Goal: Transaction & Acquisition: Obtain resource

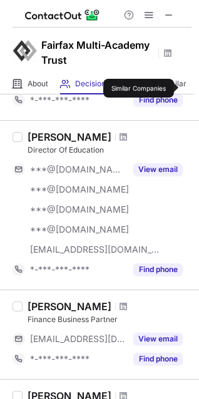
scroll to position [952, 0]
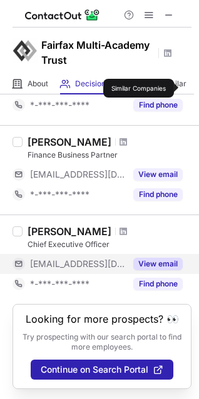
click at [165, 258] on button "View email" at bounding box center [157, 264] width 49 height 13
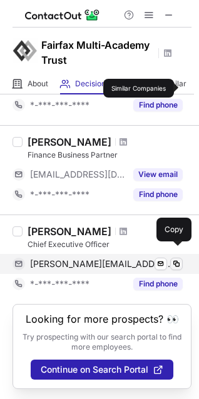
click at [177, 259] on span at bounding box center [176, 264] width 10 height 10
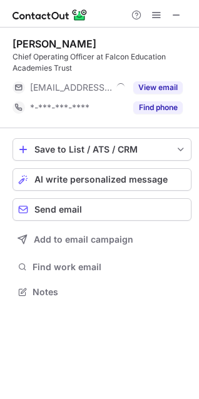
scroll to position [283, 199]
click at [180, 16] on span at bounding box center [176, 15] width 10 height 10
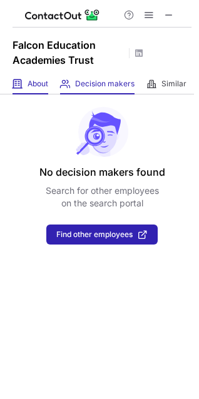
click at [27, 80] on div "About About Company" at bounding box center [31, 84] width 36 height 21
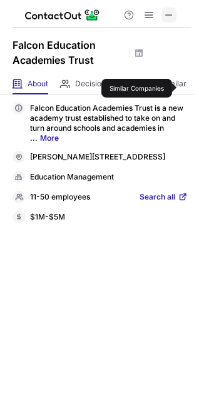
click at [168, 12] on span at bounding box center [169, 15] width 10 height 10
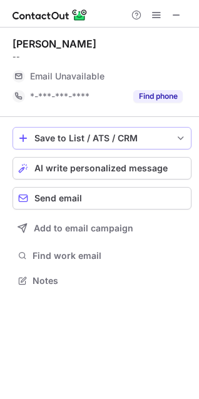
scroll to position [272, 199]
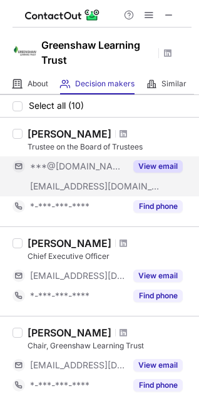
scroll to position [63, 0]
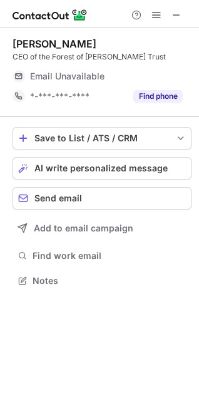
scroll to position [272, 199]
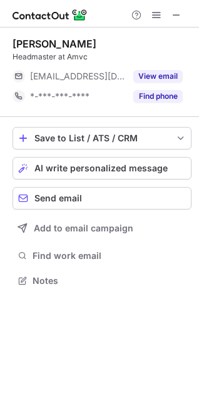
scroll to position [272, 199]
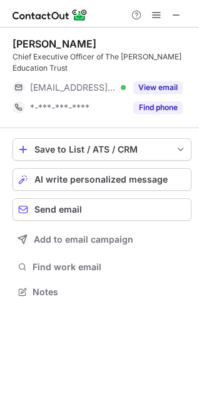
scroll to position [283, 199]
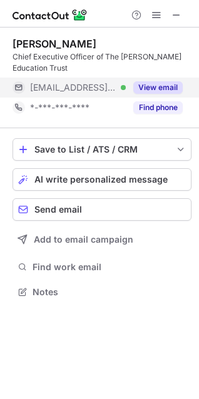
click at [170, 84] on button "View email" at bounding box center [157, 87] width 49 height 13
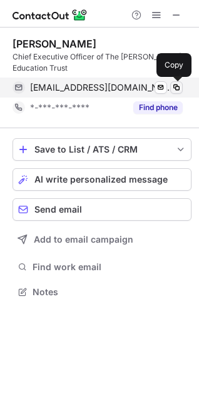
click at [176, 86] on span at bounding box center [176, 88] width 10 height 10
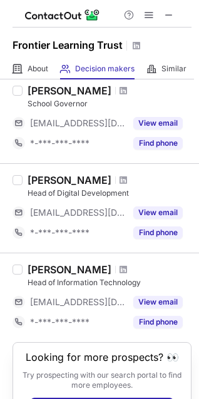
scroll to position [188, 0]
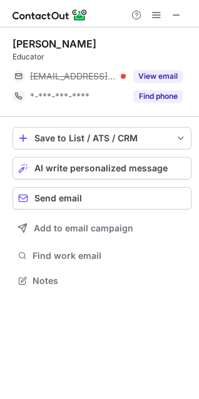
scroll to position [272, 199]
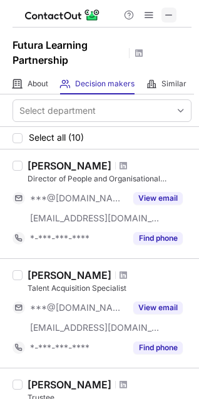
click at [168, 14] on span at bounding box center [169, 15] width 10 height 10
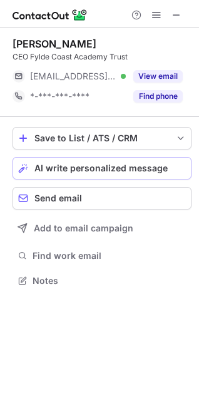
scroll to position [272, 199]
click at [173, 14] on span at bounding box center [176, 15] width 10 height 10
click at [158, 18] on button at bounding box center [156, 15] width 15 height 15
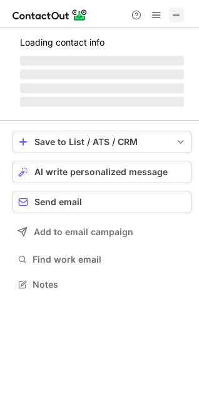
scroll to position [283, 199]
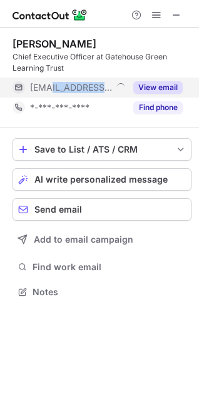
copy span "gglt.co.uk"
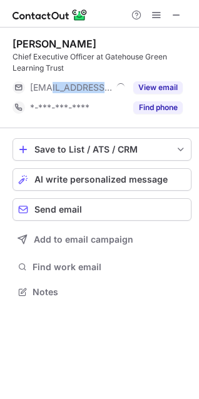
drag, startPoint x: 50, startPoint y: 92, endPoint x: 6, endPoint y: 68, distance: 50.7
click at [88, 88] on span "***@gglt.co.uk" at bounding box center [71, 87] width 82 height 11
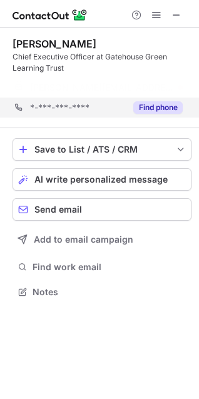
scroll to position [263, 199]
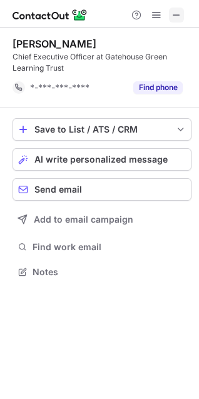
click at [170, 16] on button at bounding box center [176, 15] width 15 height 15
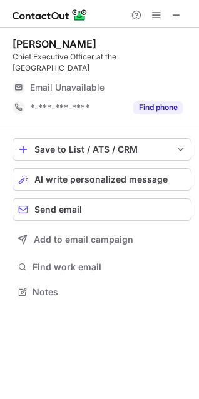
scroll to position [283, 199]
click at [174, 11] on span at bounding box center [176, 15] width 10 height 10
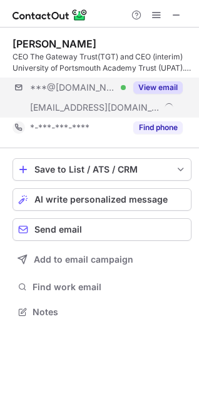
scroll to position [303, 199]
click at [146, 81] on button "View email" at bounding box center [157, 87] width 49 height 13
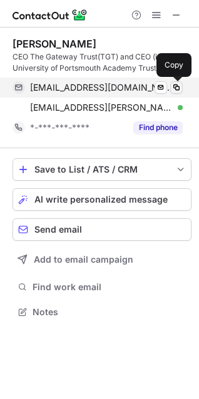
click at [178, 84] on span at bounding box center [176, 88] width 10 height 10
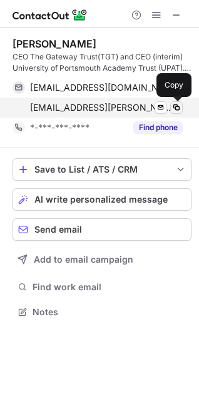
click at [181, 104] on button at bounding box center [176, 107] width 13 height 13
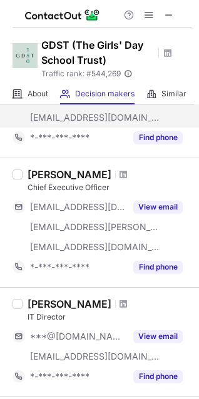
scroll to position [375, 0]
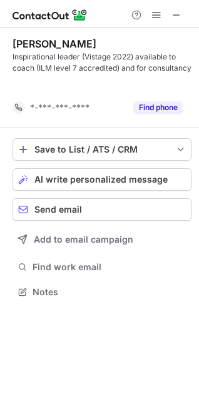
scroll to position [263, 199]
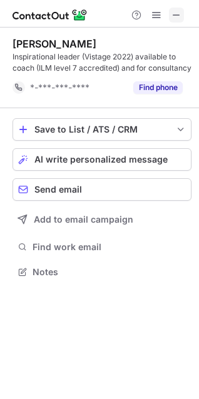
click at [180, 13] on span at bounding box center [176, 15] width 10 height 10
click at [175, 15] on span at bounding box center [176, 15] width 10 height 10
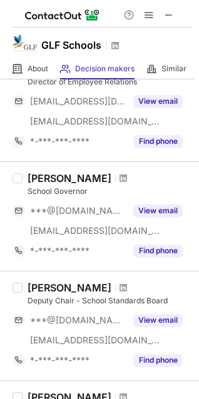
scroll to position [563, 0]
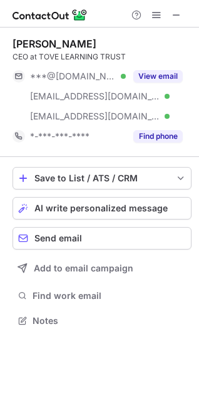
scroll to position [312, 199]
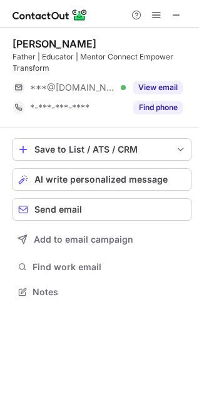
scroll to position [283, 199]
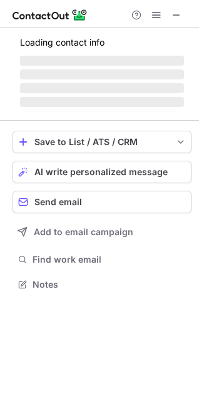
scroll to position [272, 199]
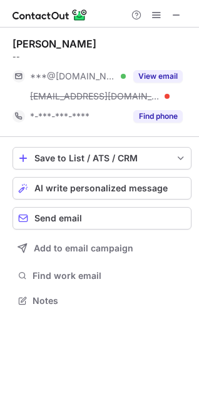
scroll to position [292, 199]
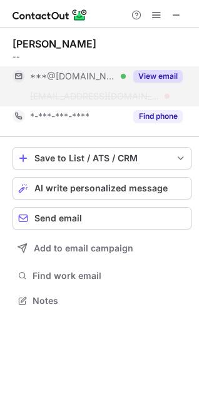
click at [161, 78] on button "View email" at bounding box center [157, 76] width 49 height 13
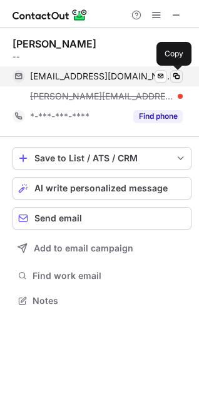
click at [176, 78] on span at bounding box center [176, 76] width 10 height 10
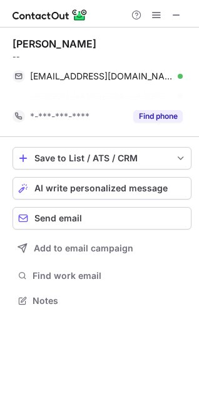
scroll to position [272, 199]
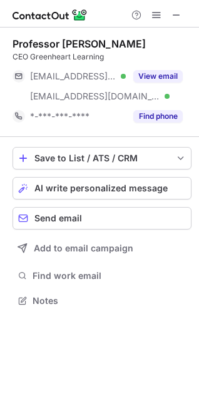
scroll to position [292, 199]
click at [178, 14] on span at bounding box center [176, 15] width 10 height 10
click at [176, 13] on span at bounding box center [176, 15] width 10 height 10
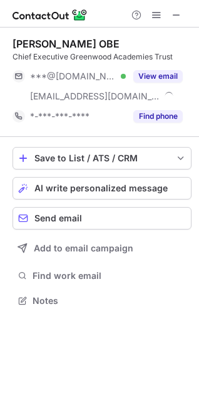
scroll to position [292, 199]
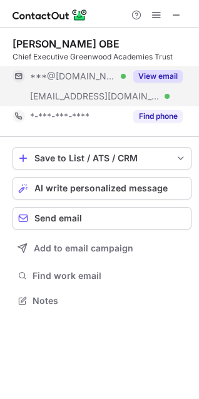
click at [166, 71] on button "View email" at bounding box center [157, 76] width 49 height 13
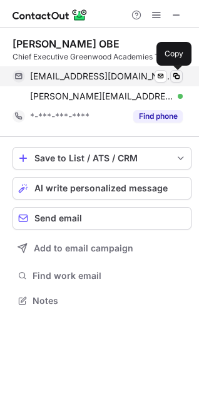
click at [178, 76] on span at bounding box center [176, 76] width 10 height 10
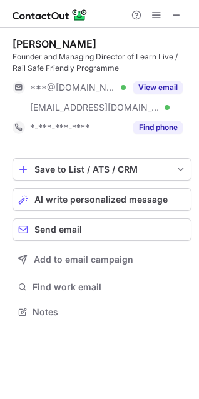
scroll to position [303, 199]
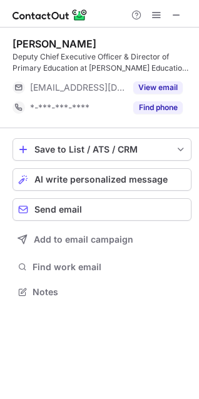
scroll to position [283, 199]
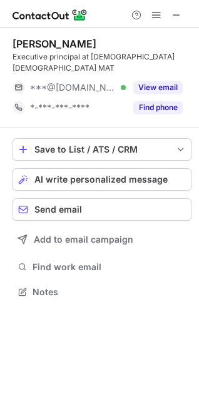
scroll to position [272, 199]
drag, startPoint x: 106, startPoint y: 59, endPoint x: 180, endPoint y: 23, distance: 82.6
click at [181, 23] on div at bounding box center [99, 14] width 199 height 28
click at [176, 18] on span at bounding box center [176, 15] width 10 height 10
